Goal: Information Seeking & Learning: Learn about a topic

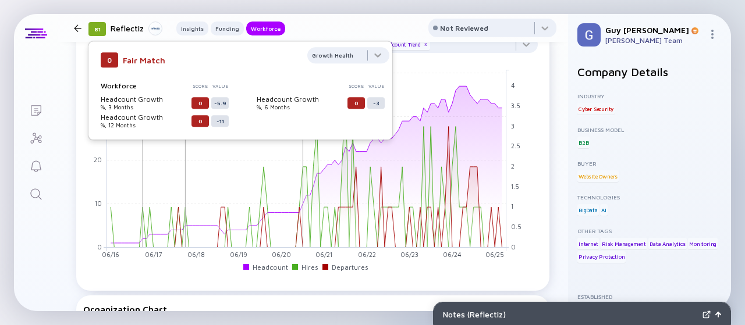
click at [81, 23] on div "81 Reflectiz Insights Funding Workforce" at bounding box center [177, 28] width 216 height 16
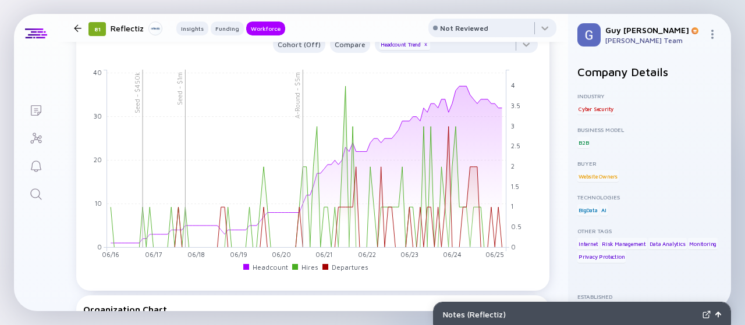
click at [76, 26] on div at bounding box center [78, 28] width 8 height 8
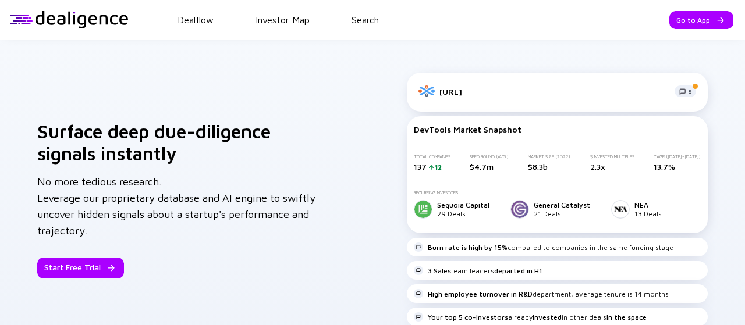
scroll to position [544, 0]
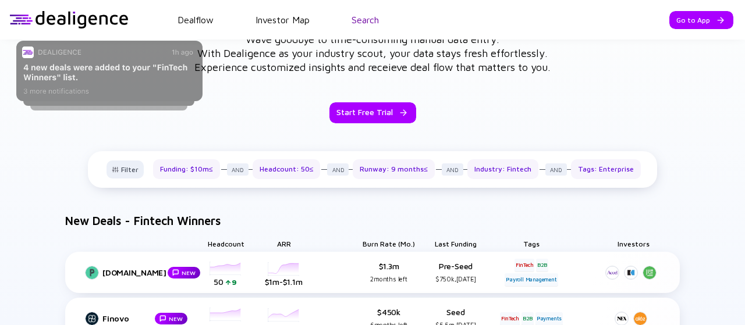
click at [370, 20] on link "Search" at bounding box center [365, 20] width 27 height 10
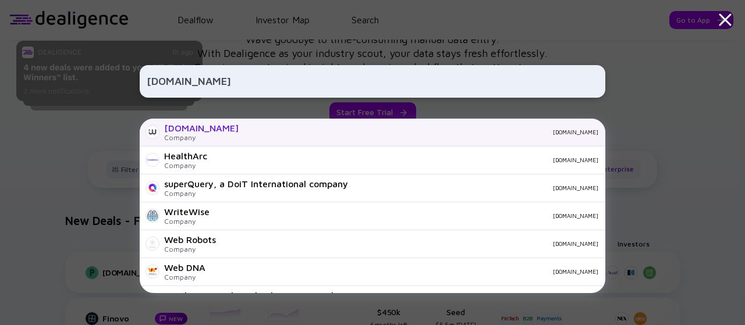
type input "[DOMAIN_NAME]"
click at [314, 130] on div "[DOMAIN_NAME]" at bounding box center [423, 132] width 350 height 7
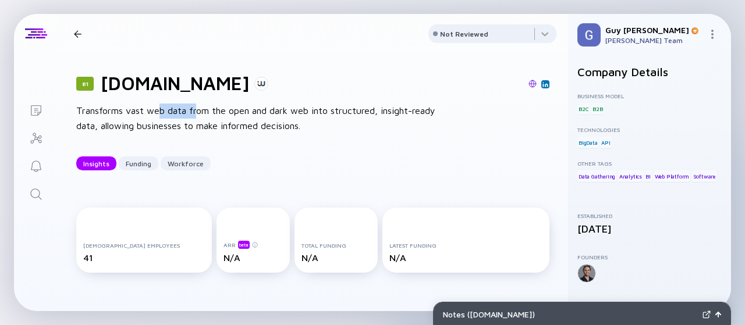
drag, startPoint x: 160, startPoint y: 114, endPoint x: 208, endPoint y: 118, distance: 49.1
click at [208, 118] on div "Transforms vast web data from the open and dark web into structured, insight-re…" at bounding box center [262, 119] width 373 height 30
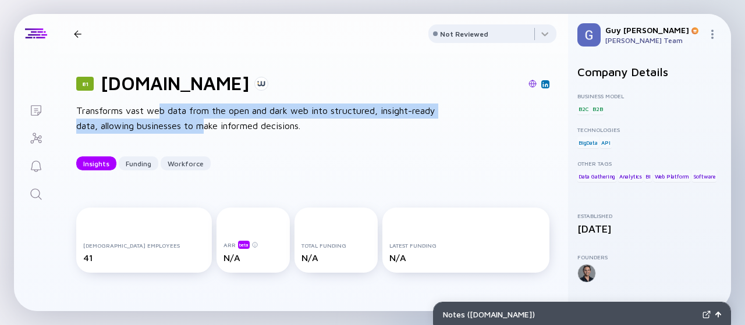
click at [208, 118] on div "Transforms vast web data from the open and dark web into structured, insight-re…" at bounding box center [262, 119] width 373 height 30
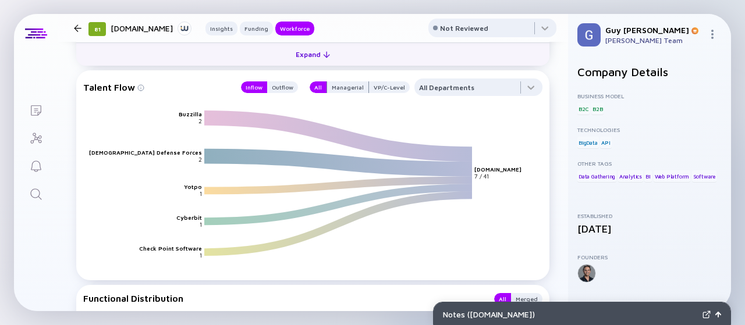
scroll to position [1106, 0]
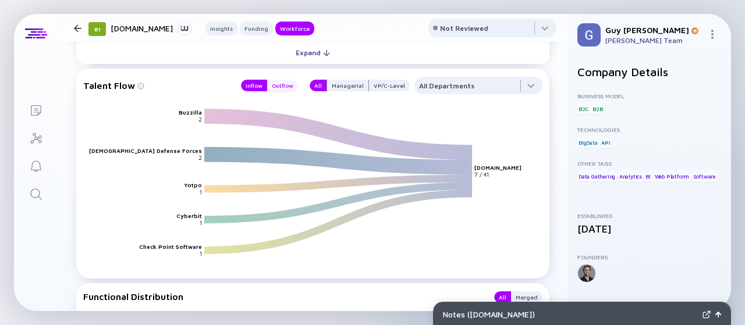
click at [276, 83] on div "Outflow" at bounding box center [282, 86] width 31 height 12
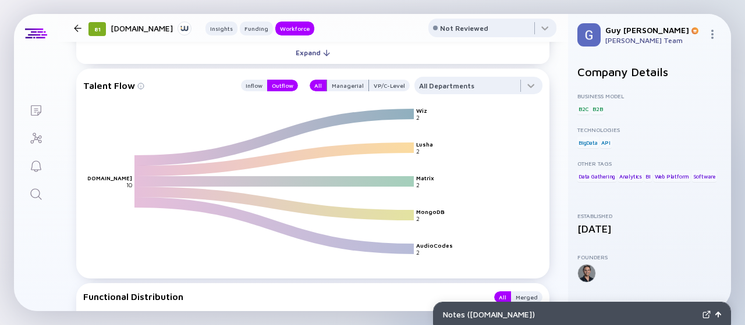
click at [69, 23] on div "81 [DOMAIN_NAME] Insights Funding Workforce" at bounding box center [191, 28] width 245 height 16
click at [72, 27] on div at bounding box center [77, 28] width 17 height 8
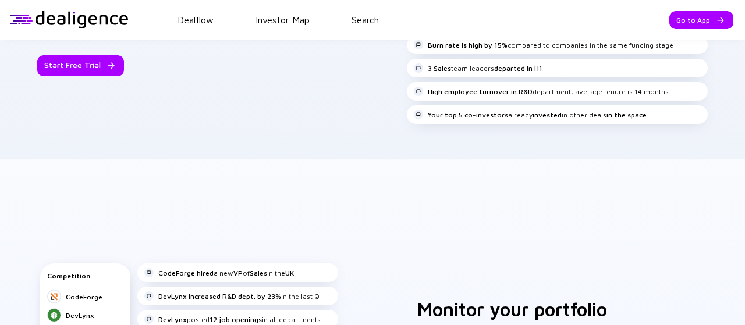
scroll to position [906, 0]
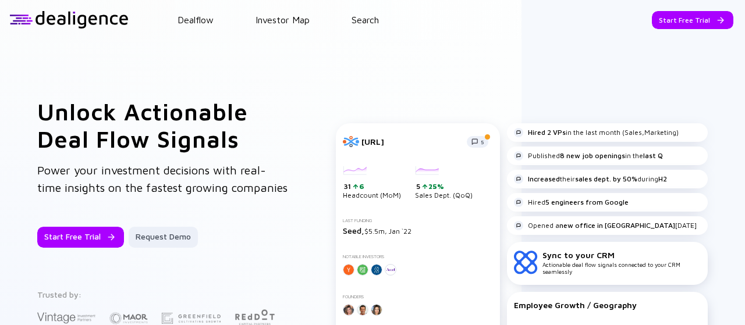
click at [348, 19] on div "Dealflow Investor Map Search" at bounding box center [437, 20] width 617 height 10
click at [362, 21] on link "Search" at bounding box center [365, 20] width 27 height 10
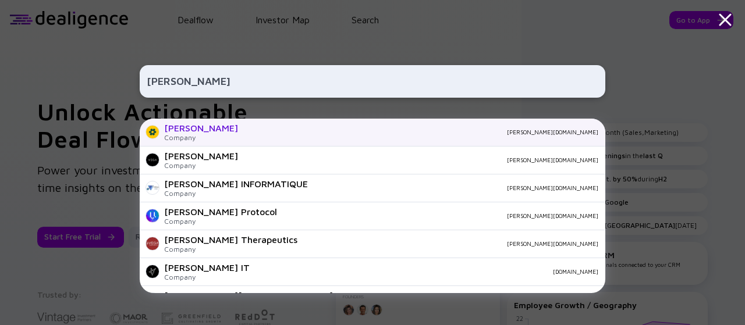
type input "VEGA"
click at [207, 138] on div "Vega Company vega.io" at bounding box center [373, 133] width 466 height 28
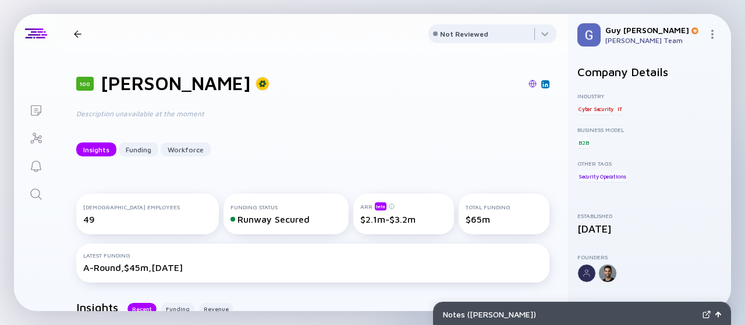
click at [329, 97] on div "100 Vega Description unavailable at the moment Insights Funding Workforce" at bounding box center [313, 115] width 511 height 122
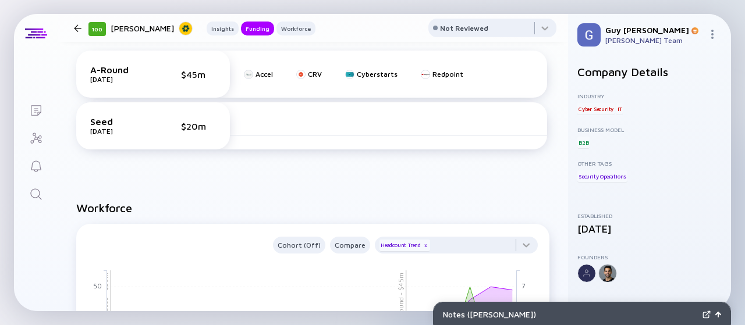
scroll to position [233, 0]
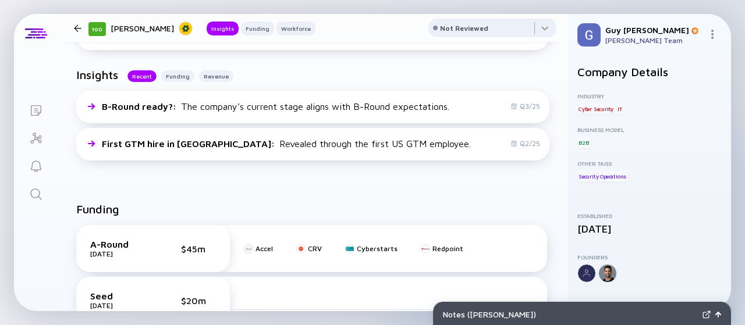
click at [484, 192] on div "Funding A-Round Mar 2025 $45m Accel CRV Cyberstarts Redpoint Seed Jan 2024 $20m" at bounding box center [313, 270] width 511 height 173
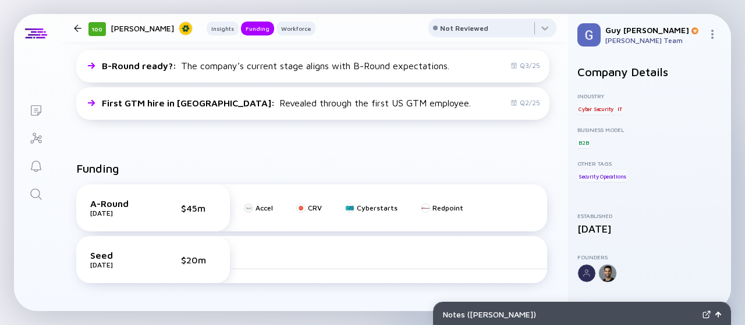
scroll to position [291, 0]
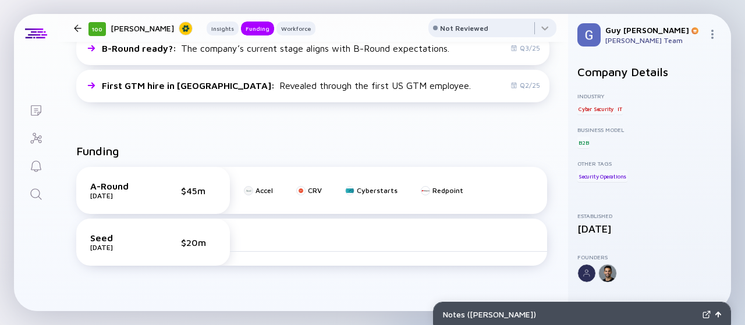
click at [512, 147] on div "Funding" at bounding box center [312, 155] width 473 height 23
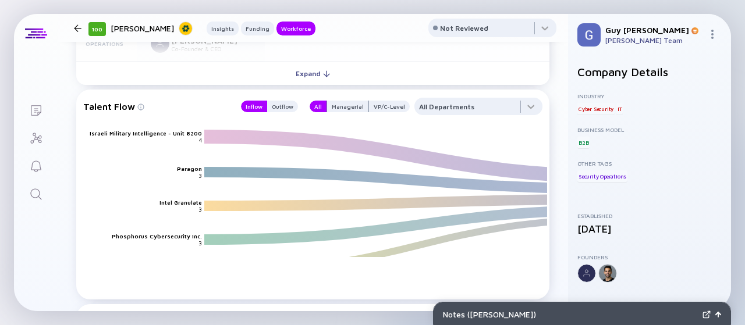
scroll to position [990, 0]
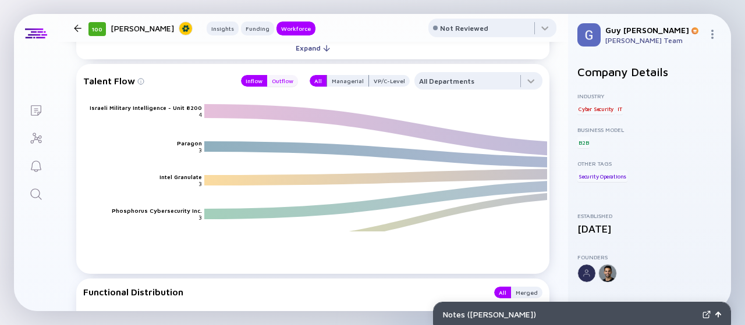
click at [285, 82] on div "Outflow" at bounding box center [282, 81] width 31 height 12
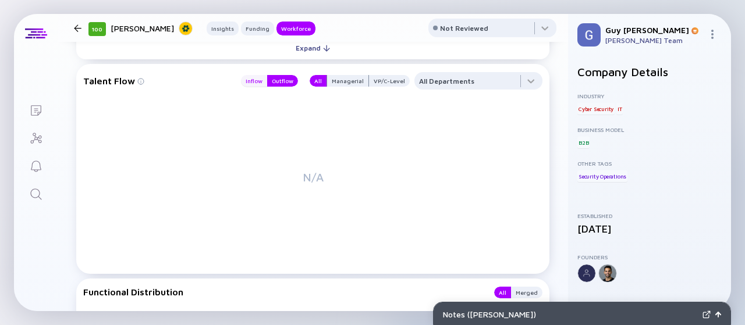
click at [241, 84] on div "Inflow" at bounding box center [254, 81] width 26 height 12
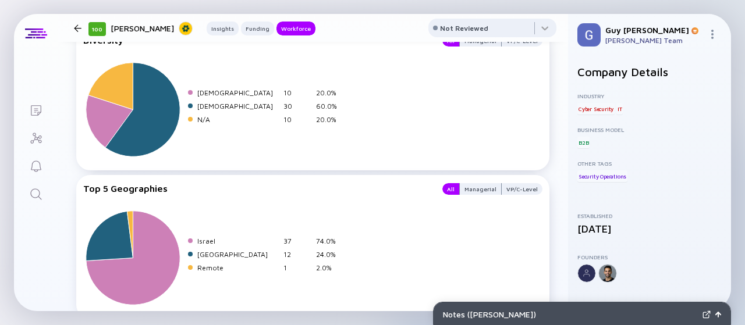
scroll to position [1514, 0]
